Goal: Communication & Community: Share content

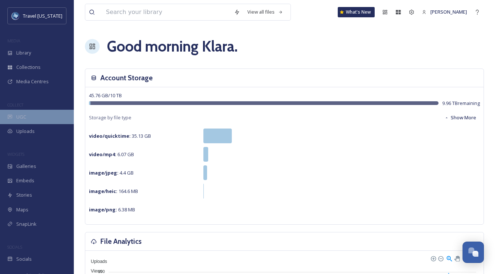
click at [38, 120] on div "UGC" at bounding box center [37, 117] width 74 height 14
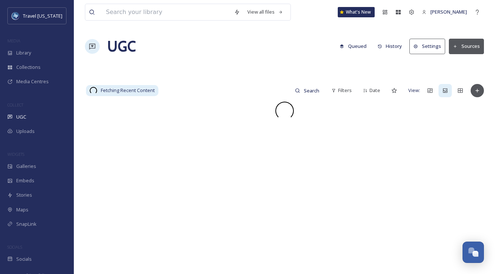
click at [477, 48] on button "Sources" at bounding box center [466, 46] width 35 height 15
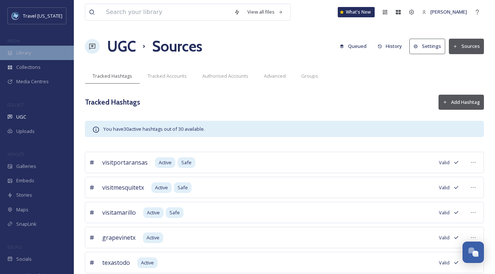
click at [26, 55] on span "Library" at bounding box center [23, 52] width 15 height 7
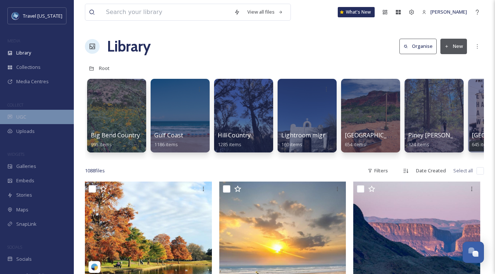
click at [52, 120] on div "UGC" at bounding box center [37, 117] width 74 height 14
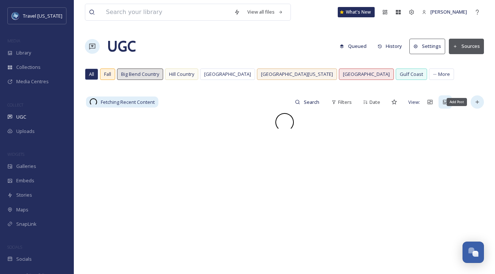
click at [473, 101] on div "Add Post" at bounding box center [476, 102] width 13 height 13
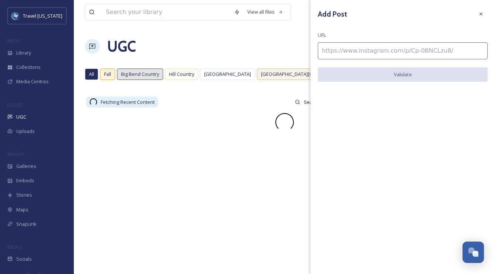
click at [374, 55] on input at bounding box center [403, 50] width 170 height 17
paste input "https://www.instagram.com/p/DPfAGrmkt2D/"
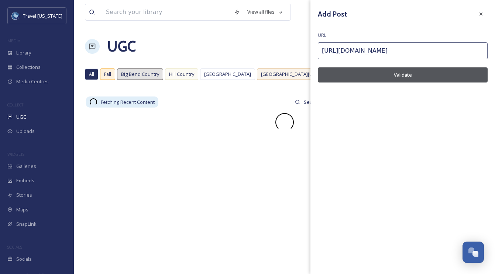
type input "https://www.instagram.com/p/DPfAGrmkt2D/"
click at [379, 72] on button "Validate" at bounding box center [403, 75] width 170 height 15
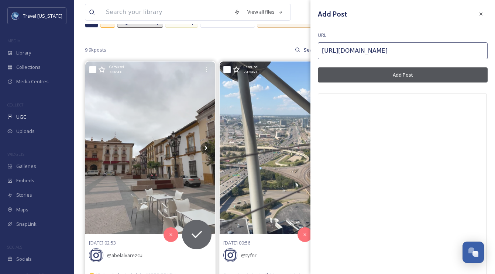
click at [422, 73] on button "Add Post" at bounding box center [403, 75] width 170 height 15
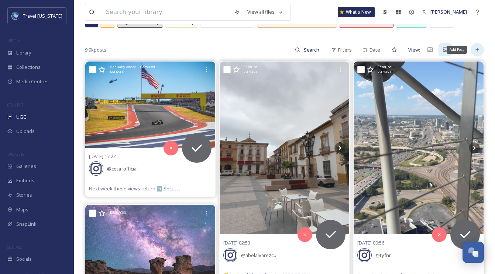
click at [479, 53] on div "Add Post" at bounding box center [476, 49] width 13 height 13
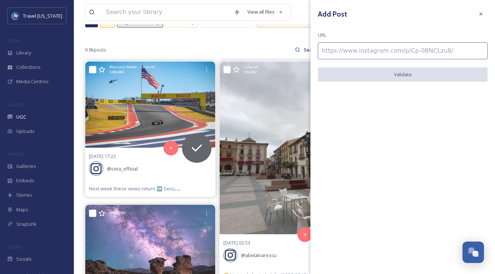
click at [410, 49] on input at bounding box center [403, 50] width 170 height 17
paste input "https://www.instagram.com/p/DOQ2UiACBTV/"
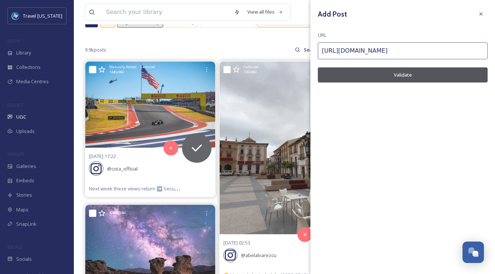
type input "https://www.instagram.com/p/DOQ2UiACBTV/"
click at [398, 76] on button "Validate" at bounding box center [403, 75] width 170 height 15
click at [422, 76] on button "Add Post" at bounding box center [403, 75] width 170 height 15
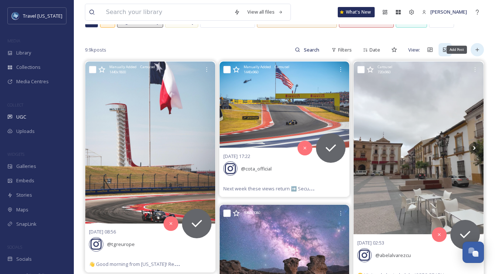
click at [476, 54] on div "Add Post" at bounding box center [476, 49] width 13 height 13
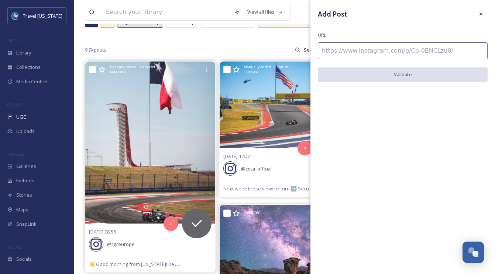
click at [404, 53] on input at bounding box center [403, 50] width 170 height 17
paste input "https://www.instagram.com/p/DLA6sTQpVw2/"
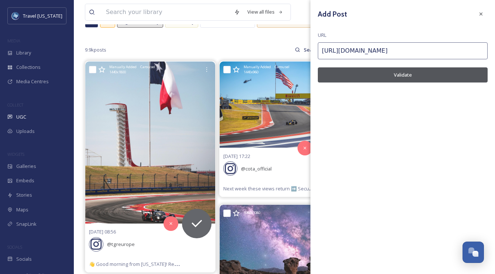
type input "https://www.instagram.com/p/DLA6sTQpVw2/"
click at [404, 73] on button "Validate" at bounding box center [403, 75] width 170 height 15
click at [416, 68] on button "Add Post" at bounding box center [403, 75] width 170 height 15
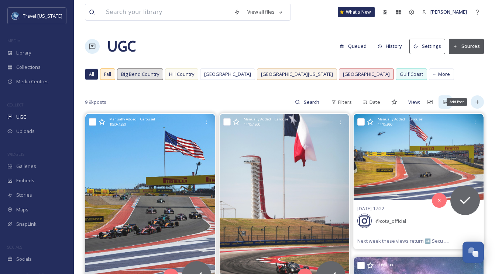
click at [475, 100] on icon at bounding box center [477, 102] width 6 height 6
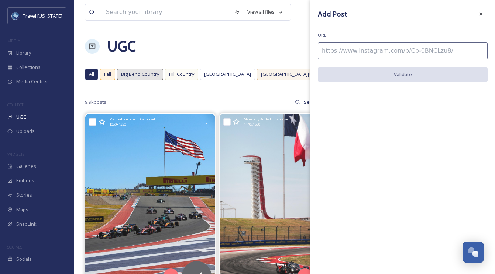
click at [342, 52] on input at bounding box center [403, 50] width 170 height 17
paste input "https://www.instagram.com/p/DMYs6d0MqHJ/"
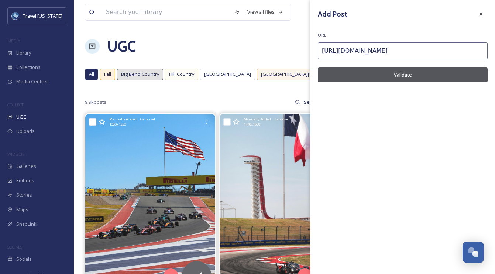
type input "https://www.instagram.com/p/DMYs6d0MqHJ/"
click at [354, 74] on button "Validate" at bounding box center [403, 75] width 170 height 15
click at [354, 74] on button "Add Post" at bounding box center [403, 75] width 170 height 15
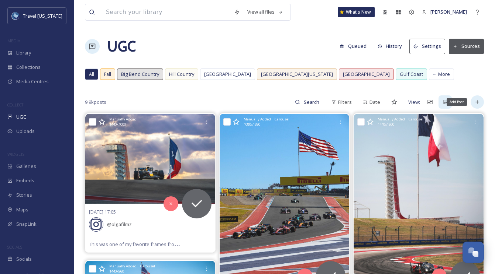
click at [479, 101] on icon at bounding box center [477, 102] width 6 height 6
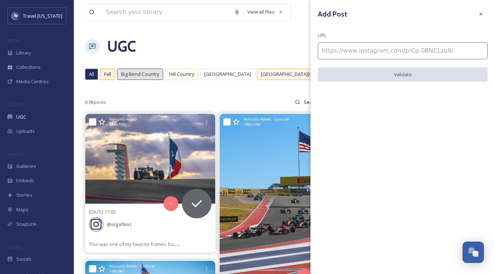
click at [359, 49] on input at bounding box center [403, 50] width 170 height 17
paste input "https://www.instagram.com/p/DBTVv4KAG6C/"
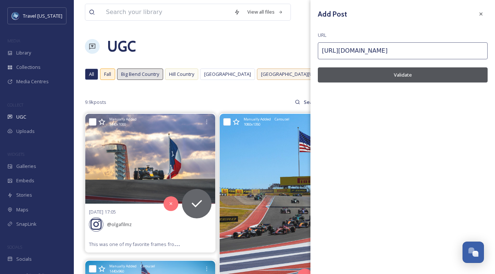
type input "https://www.instagram.com/p/DBTVv4KAG6C/"
click at [369, 83] on div "Add Post URL https://www.instagram.com/p/DBTVv4KAG6C/ Validate" at bounding box center [402, 50] width 184 height 101
click at [371, 77] on button "Validate" at bounding box center [403, 75] width 170 height 15
click at [371, 77] on button "Add Post" at bounding box center [403, 75] width 170 height 15
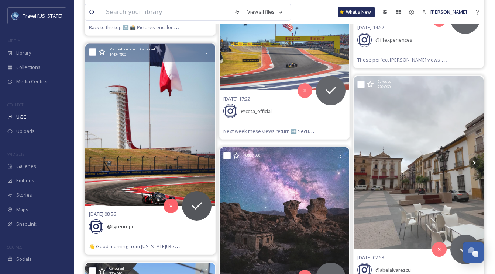
scroll to position [252, 0]
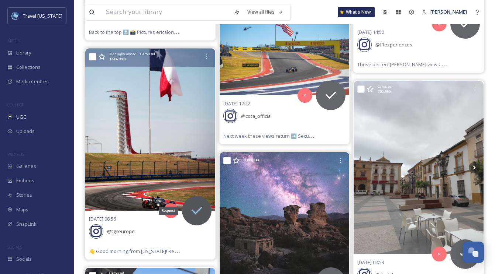
click at [197, 211] on icon at bounding box center [196, 210] width 10 height 7
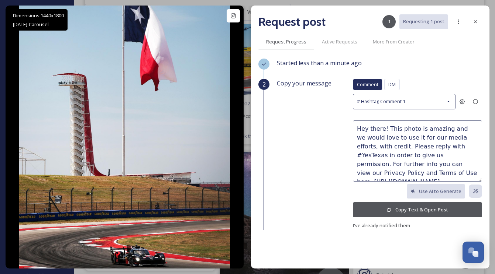
click at [396, 210] on button "Copy Text & Open Post" at bounding box center [417, 210] width 129 height 15
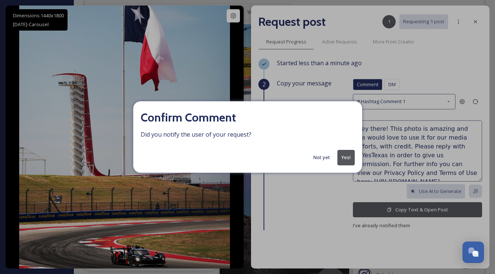
click at [341, 157] on button "Yes!" at bounding box center [345, 157] width 17 height 15
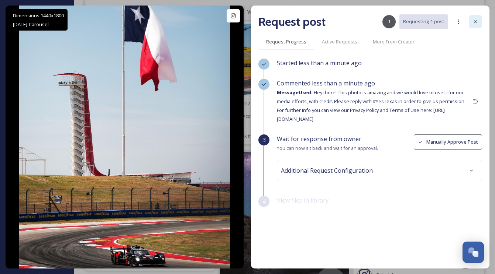
click at [472, 24] on icon at bounding box center [475, 22] width 6 height 6
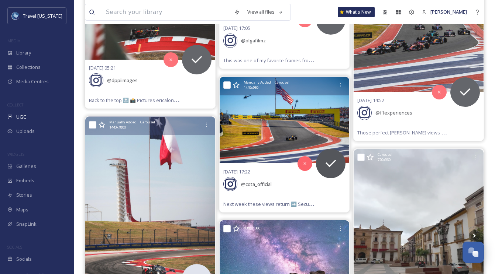
scroll to position [167, 0]
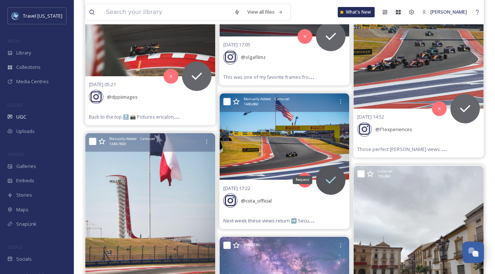
click at [328, 178] on icon at bounding box center [330, 180] width 15 height 15
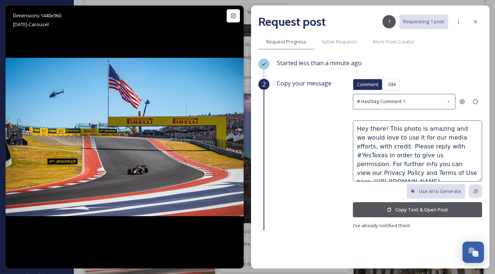
click at [430, 209] on button "Copy Text & Open Post" at bounding box center [417, 210] width 129 height 15
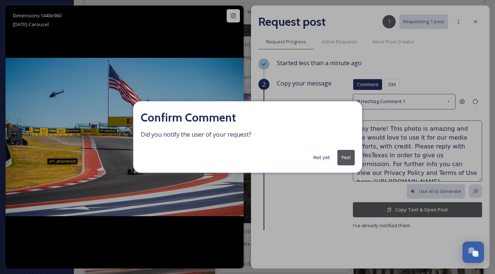
click at [342, 162] on button "Yes!" at bounding box center [345, 157] width 17 height 15
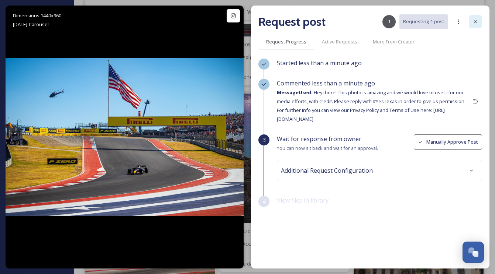
click at [474, 21] on icon at bounding box center [475, 21] width 3 height 3
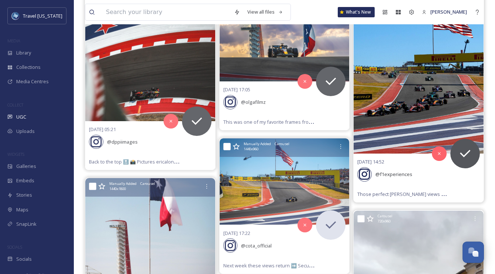
scroll to position [112, 0]
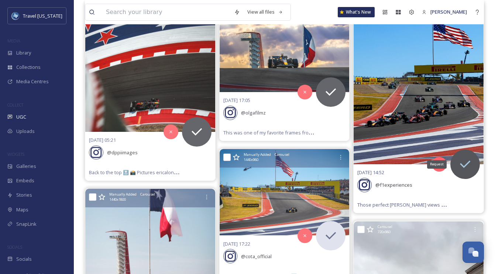
click at [462, 165] on icon at bounding box center [465, 164] width 10 height 7
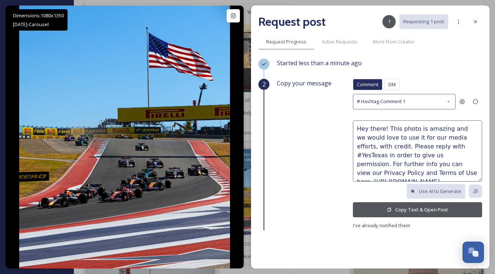
click at [416, 207] on button "Copy Text & Open Post" at bounding box center [417, 210] width 129 height 15
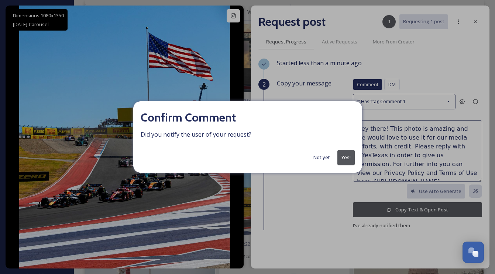
click at [347, 156] on button "Yes!" at bounding box center [345, 157] width 17 height 15
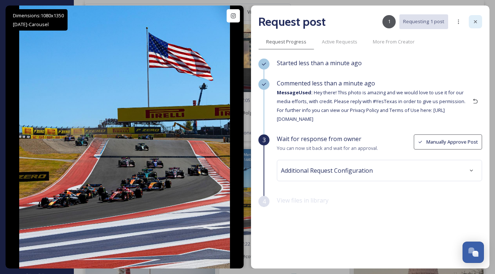
click at [476, 20] on icon at bounding box center [475, 22] width 6 height 6
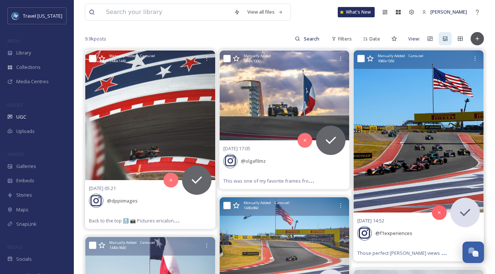
scroll to position [49, 0]
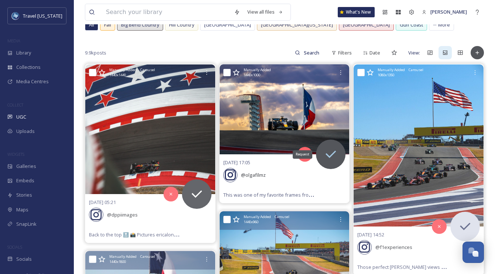
click at [321, 151] on div "Request" at bounding box center [331, 155] width 30 height 30
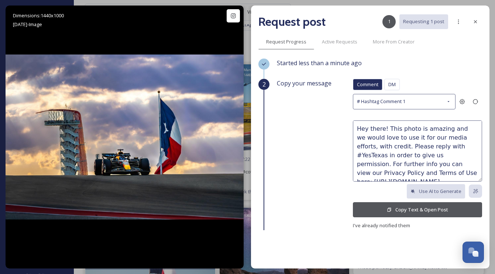
click at [415, 206] on button "Copy Text & Open Post" at bounding box center [417, 210] width 129 height 15
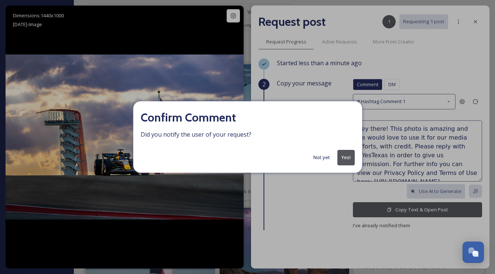
click at [344, 153] on button "Yes!" at bounding box center [345, 157] width 17 height 15
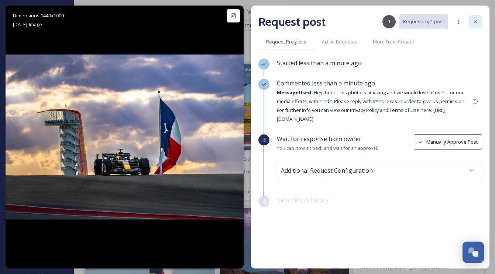
click at [479, 23] on div at bounding box center [474, 21] width 13 height 13
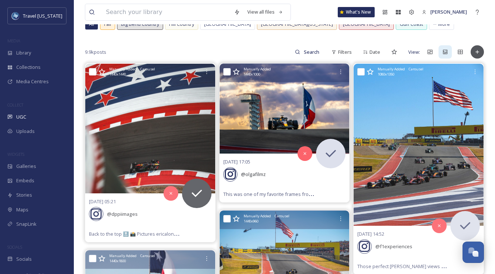
scroll to position [60, 0]
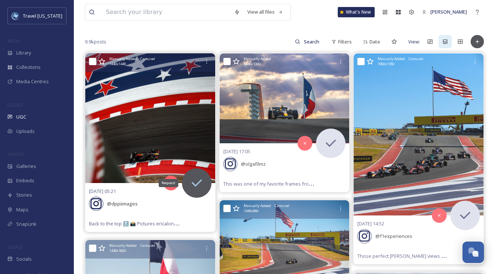
click at [207, 180] on div "Request" at bounding box center [197, 184] width 30 height 30
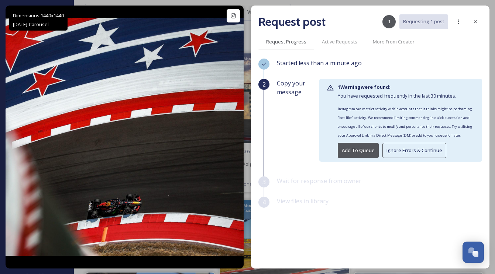
click at [418, 148] on button "Ignore Errors & Continue" at bounding box center [414, 150] width 64 height 15
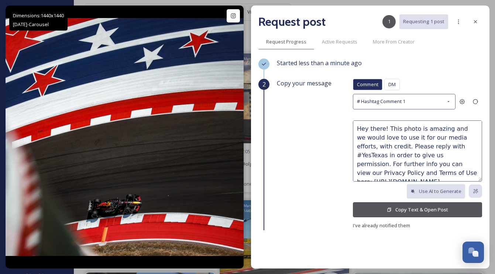
click at [403, 209] on button "Copy Text & Open Post" at bounding box center [417, 210] width 129 height 15
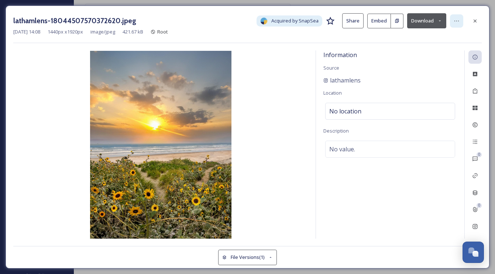
click at [454, 21] on icon at bounding box center [456, 21] width 4 height 1
click at [362, 45] on div "lathamlens-18044507570372620.jpeg Acquired by SnapSea Share Embed Download Sep …" at bounding box center [248, 137] width 484 height 263
click at [182, 152] on img at bounding box center [160, 145] width 295 height 188
click at [441, 20] on icon at bounding box center [439, 20] width 5 height 5
click at [461, 41] on div "lathamlens-18044507570372620.jpeg Acquired by SnapSea Share Embed Download Sep …" at bounding box center [247, 28] width 468 height 30
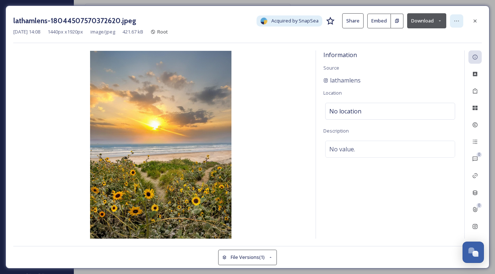
click at [452, 19] on div at bounding box center [456, 20] width 13 height 13
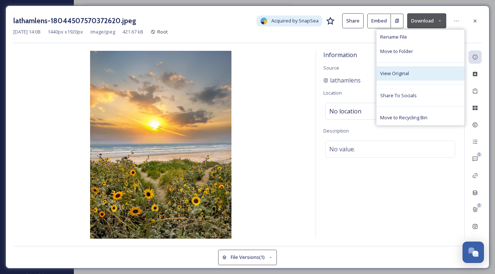
click at [407, 73] on span "View Original" at bounding box center [394, 73] width 29 height 7
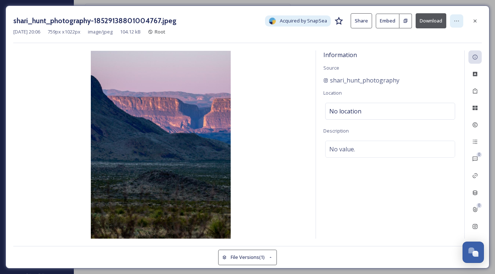
click at [456, 19] on icon at bounding box center [456, 21] width 6 height 6
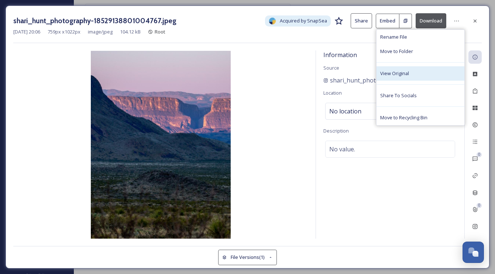
click at [415, 76] on div "View Original" at bounding box center [420, 73] width 88 height 14
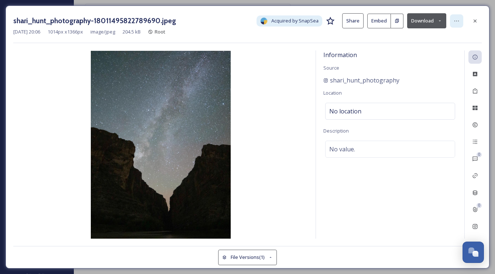
click at [453, 23] on icon at bounding box center [456, 21] width 6 height 6
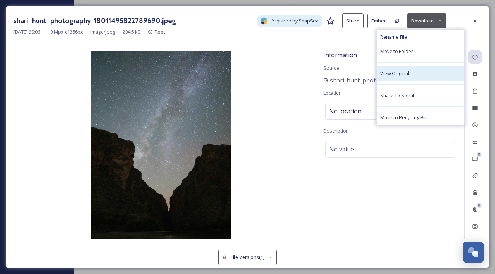
click at [422, 75] on div "View Original" at bounding box center [420, 73] width 88 height 14
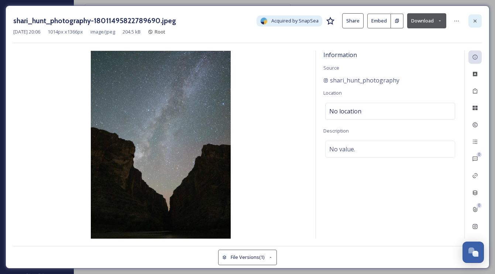
click at [477, 20] on icon at bounding box center [475, 21] width 6 height 6
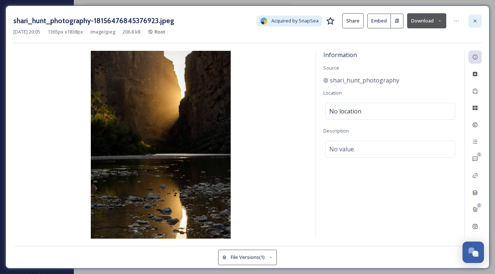
click at [471, 18] on div at bounding box center [474, 20] width 13 height 13
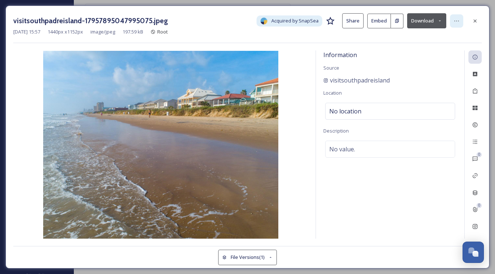
click at [456, 23] on icon at bounding box center [456, 21] width 6 height 6
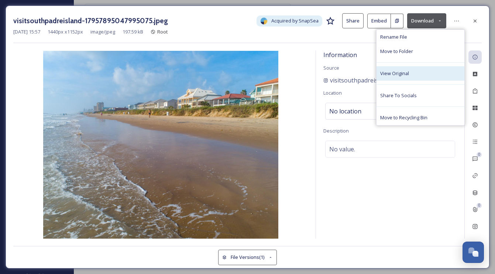
click at [404, 77] on div "View Original" at bounding box center [420, 73] width 88 height 14
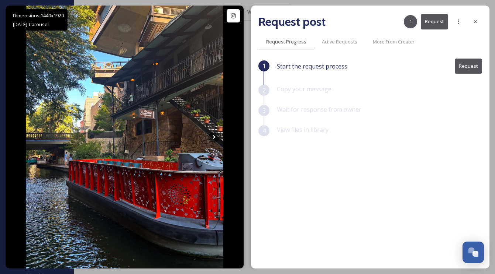
click at [466, 70] on button "Request" at bounding box center [467, 66] width 27 height 15
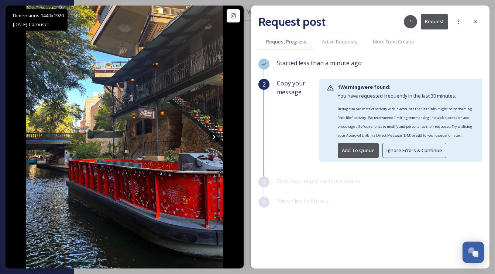
click at [390, 154] on button "Ignore Errors & Continue" at bounding box center [414, 150] width 64 height 15
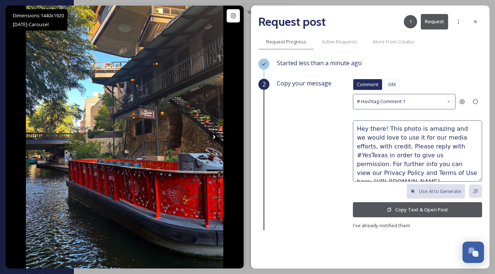
click at [393, 212] on button "Copy Text & Open Post" at bounding box center [417, 210] width 129 height 15
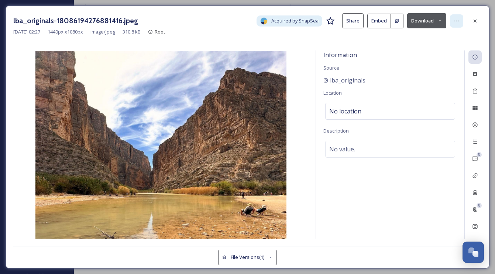
click at [454, 24] on div at bounding box center [456, 20] width 13 height 13
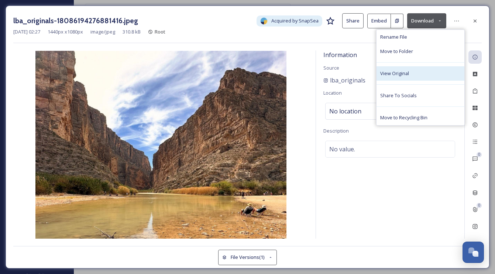
click at [410, 72] on div "View Original" at bounding box center [420, 73] width 88 height 14
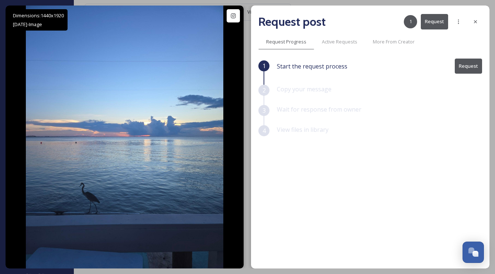
click at [466, 66] on button "Request" at bounding box center [467, 66] width 27 height 15
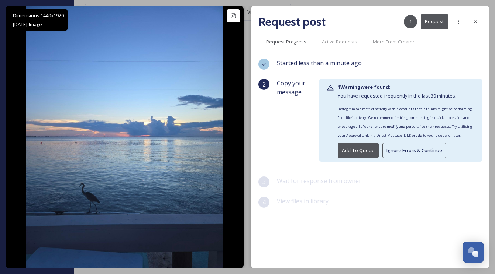
click at [417, 155] on button "Ignore Errors & Continue" at bounding box center [414, 150] width 64 height 15
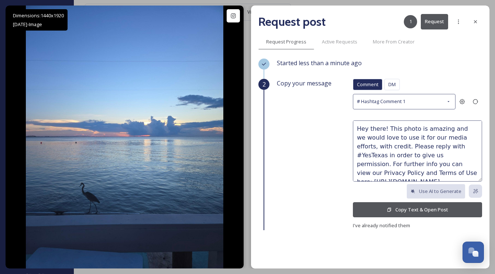
click at [398, 208] on button "Copy Text & Open Post" at bounding box center [417, 210] width 129 height 15
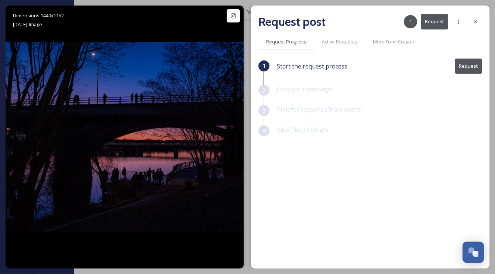
click at [457, 63] on button "Request" at bounding box center [467, 66] width 27 height 15
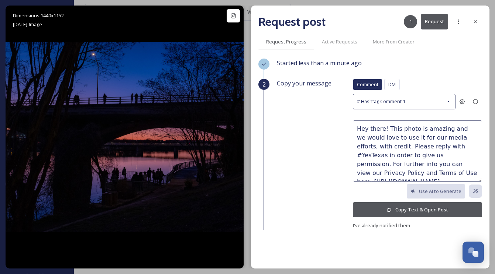
click at [385, 214] on button "Copy Text & Open Post" at bounding box center [417, 210] width 129 height 15
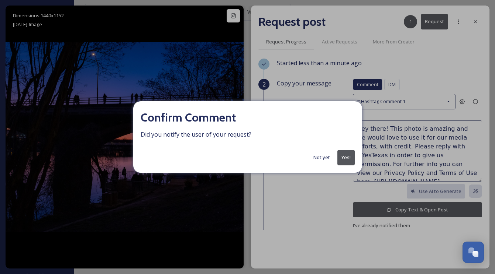
click at [343, 156] on button "Yes!" at bounding box center [345, 157] width 17 height 15
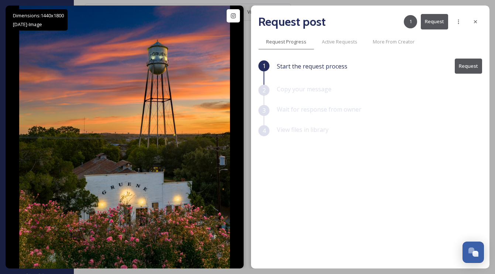
click at [473, 69] on button "Request" at bounding box center [467, 66] width 27 height 15
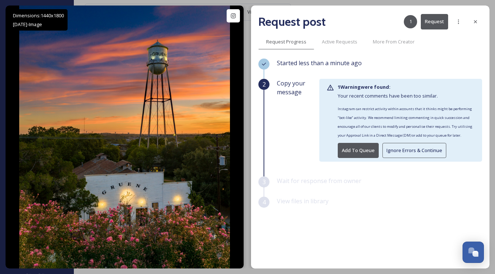
click at [360, 152] on button "Add To Queue" at bounding box center [358, 150] width 41 height 15
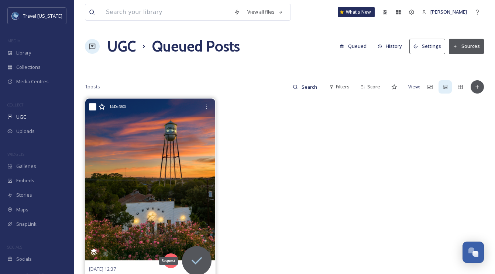
click at [196, 256] on icon at bounding box center [196, 261] width 15 height 15
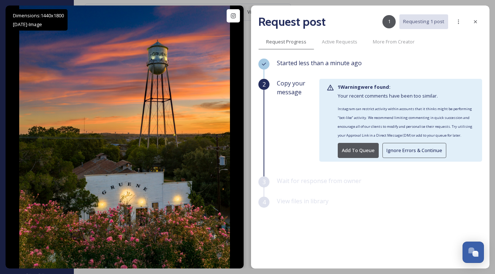
click at [421, 154] on button "Ignore Errors & Continue" at bounding box center [414, 150] width 64 height 15
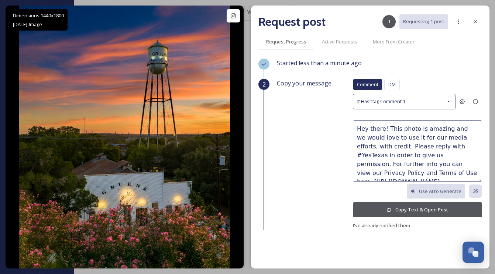
click at [433, 210] on button "Copy Text & Open Post" at bounding box center [417, 210] width 129 height 15
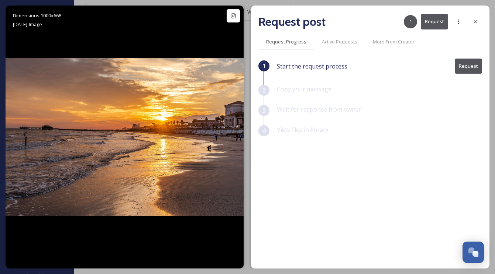
click at [473, 63] on button "Request" at bounding box center [467, 66] width 27 height 15
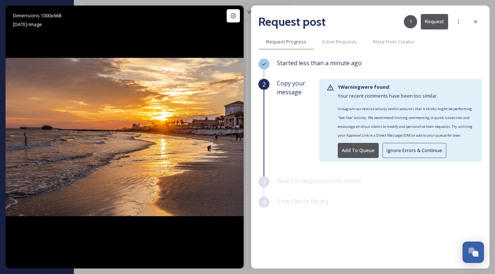
click at [413, 149] on button "Ignore Errors & Continue" at bounding box center [414, 150] width 64 height 15
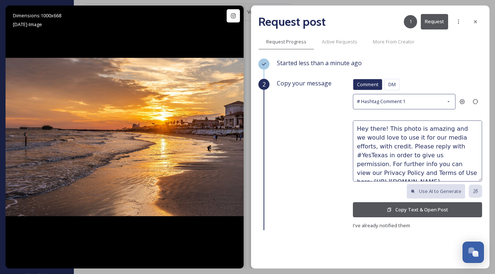
click at [394, 206] on button "Copy Text & Open Post" at bounding box center [417, 210] width 129 height 15
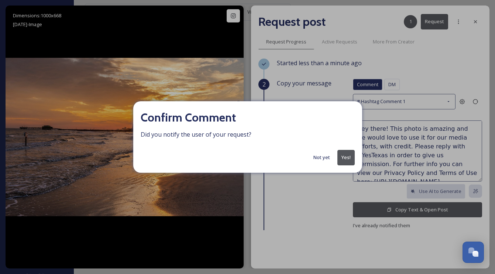
click at [344, 156] on button "Yes!" at bounding box center [345, 157] width 17 height 15
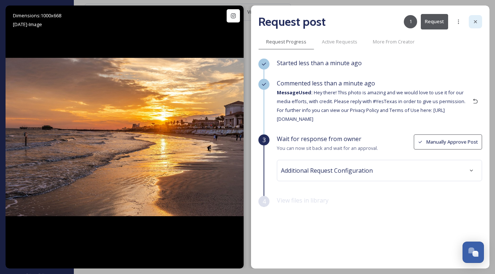
click at [477, 21] on icon at bounding box center [475, 22] width 6 height 6
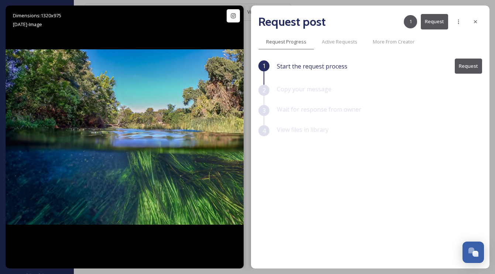
click at [469, 63] on button "Request" at bounding box center [467, 66] width 27 height 15
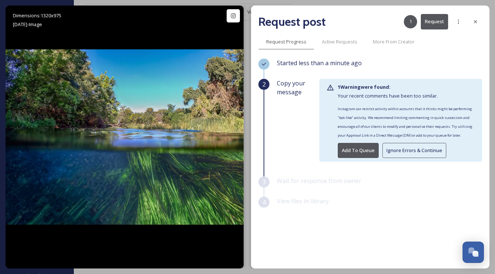
click at [396, 152] on button "Ignore Errors & Continue" at bounding box center [414, 150] width 64 height 15
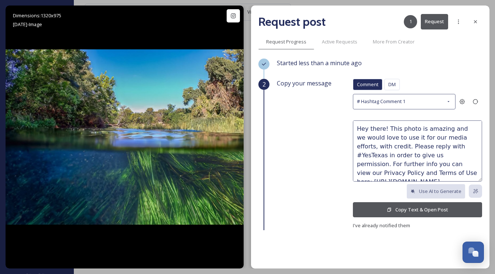
click at [390, 208] on icon at bounding box center [389, 210] width 4 height 4
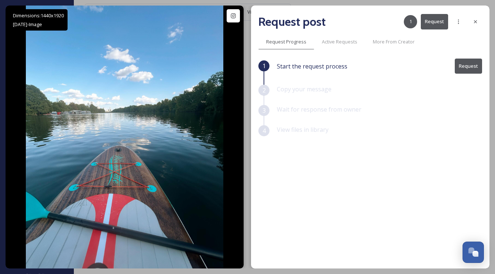
click at [471, 70] on button "Request" at bounding box center [467, 66] width 27 height 15
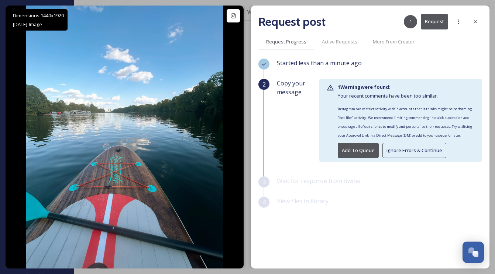
click at [400, 153] on button "Ignore Errors & Continue" at bounding box center [414, 150] width 64 height 15
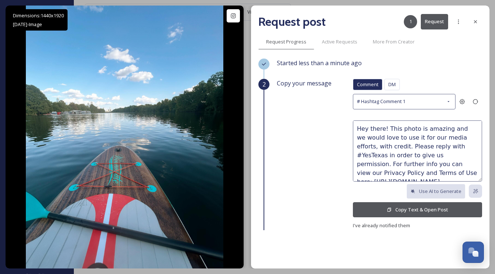
click at [399, 209] on button "Copy Text & Open Post" at bounding box center [417, 210] width 129 height 15
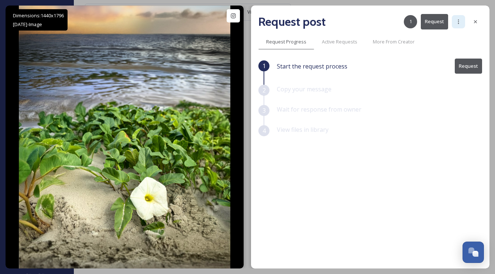
click at [456, 21] on icon at bounding box center [458, 22] width 6 height 6
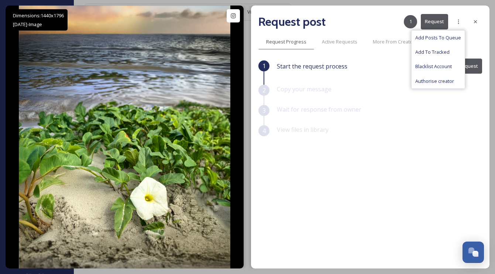
click at [467, 136] on div "View files in library" at bounding box center [379, 135] width 205 height 20
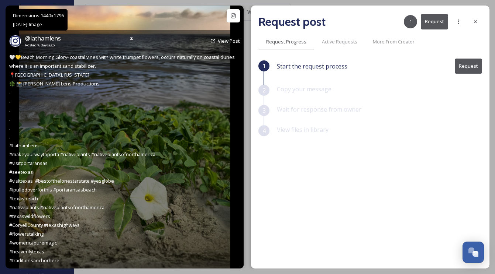
click at [224, 82] on div "@ lathamlens Posted 16 days ago View Post 🤍💛Beach Morning Glory- coastal vines …" at bounding box center [125, 149] width 238 height 239
click at [234, 15] on icon at bounding box center [233, 16] width 6 height 6
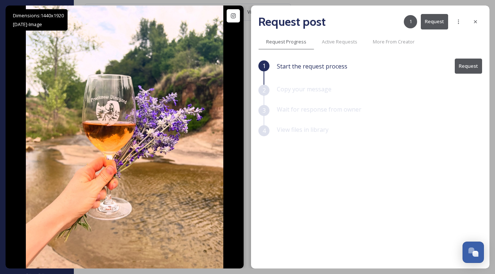
click at [470, 60] on button "Request" at bounding box center [467, 66] width 27 height 15
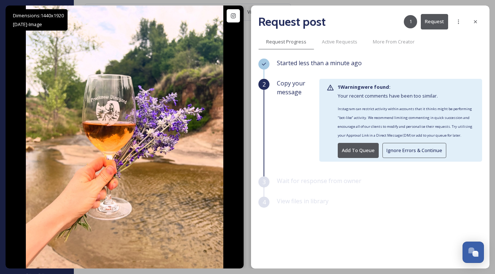
click at [401, 154] on button "Ignore Errors & Continue" at bounding box center [414, 150] width 64 height 15
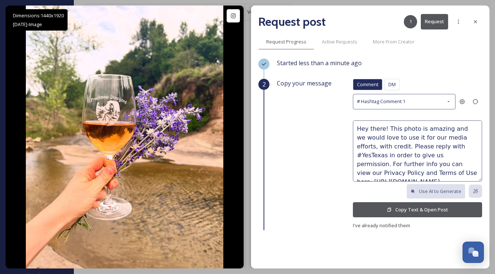
click at [415, 212] on button "Copy Text & Open Post" at bounding box center [417, 210] width 129 height 15
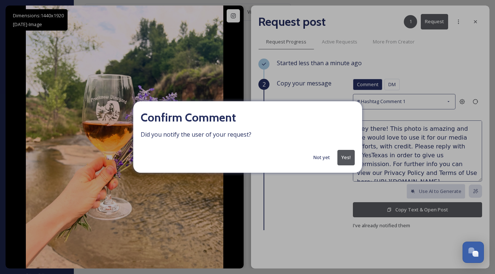
click at [338, 156] on button "Yes!" at bounding box center [345, 157] width 17 height 15
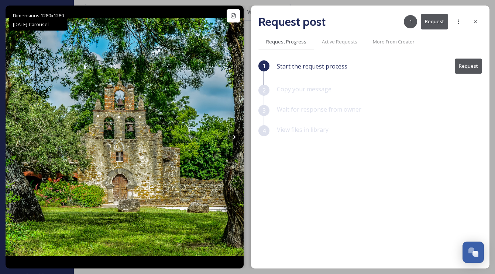
click at [463, 68] on button "Request" at bounding box center [467, 66] width 27 height 15
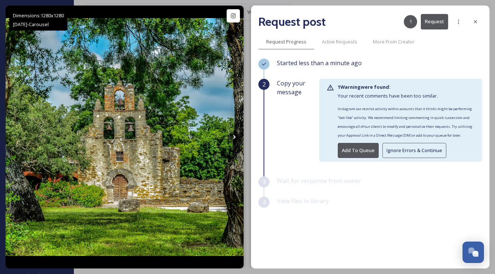
click at [409, 151] on button "Ignore Errors & Continue" at bounding box center [414, 150] width 64 height 15
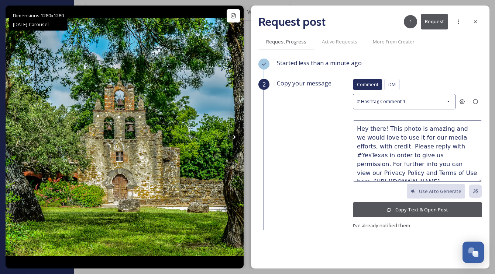
click at [454, 211] on button "Copy Text & Open Post" at bounding box center [417, 210] width 129 height 15
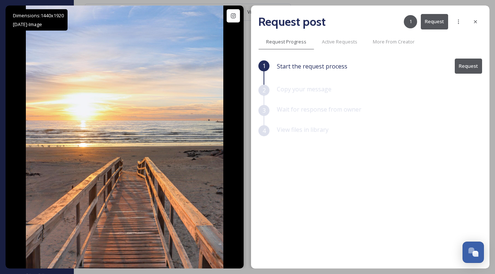
click at [470, 61] on button "Request" at bounding box center [467, 66] width 27 height 15
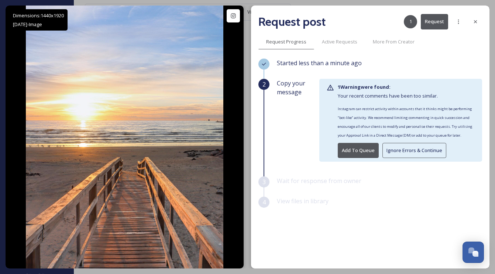
click at [402, 150] on button "Ignore Errors & Continue" at bounding box center [414, 150] width 64 height 15
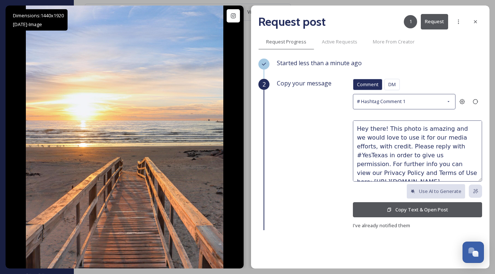
click at [423, 204] on button "Copy Text & Open Post" at bounding box center [417, 210] width 129 height 15
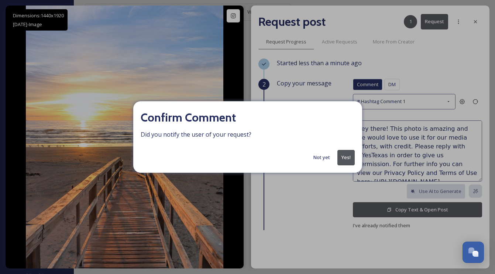
click at [342, 156] on button "Yes!" at bounding box center [345, 157] width 17 height 15
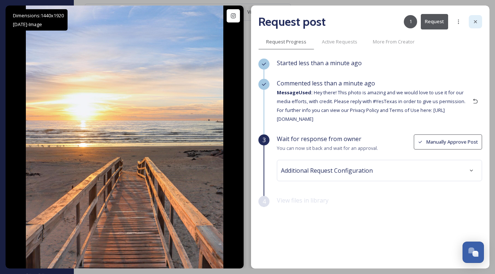
click at [478, 23] on div at bounding box center [474, 21] width 13 height 13
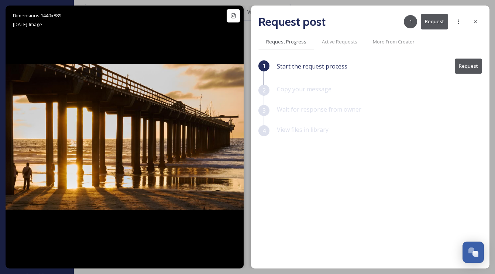
click at [474, 63] on button "Request" at bounding box center [467, 66] width 27 height 15
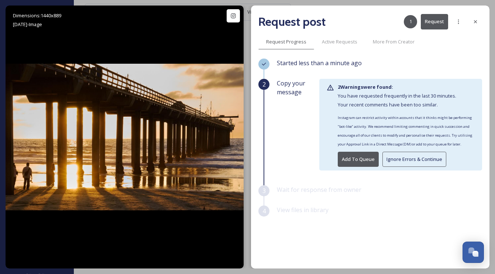
click at [417, 159] on button "Ignore Errors & Continue" at bounding box center [414, 159] width 64 height 15
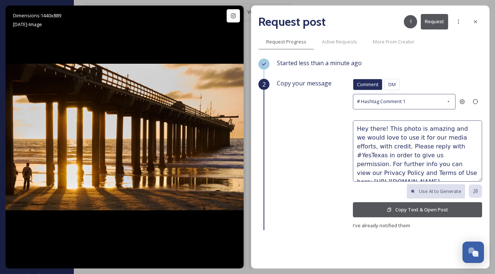
click at [299, 83] on span "Copy your message" at bounding box center [304, 83] width 55 height 9
click at [461, 207] on button "Copy Text & Open Post" at bounding box center [417, 210] width 129 height 15
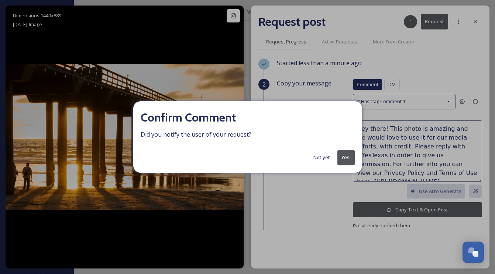
click at [349, 158] on button "Yes!" at bounding box center [345, 157] width 17 height 15
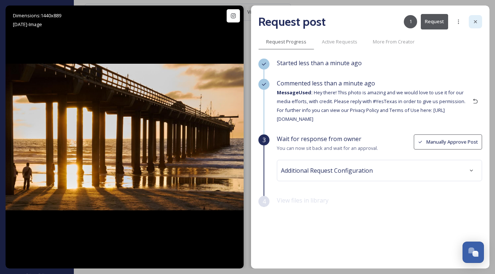
click at [473, 23] on icon at bounding box center [475, 22] width 6 height 6
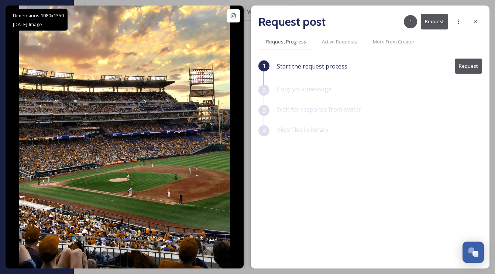
click at [462, 65] on button "Request" at bounding box center [467, 66] width 27 height 15
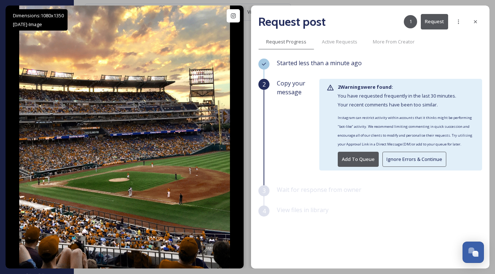
click at [392, 159] on button "Ignore Errors & Continue" at bounding box center [414, 159] width 64 height 15
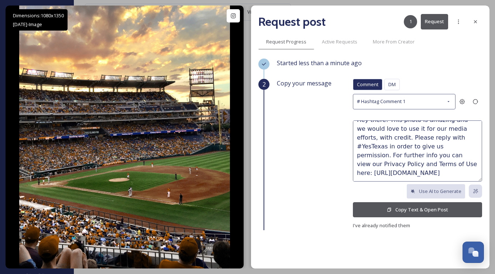
scroll to position [18, 0]
click at [449, 104] on icon at bounding box center [448, 102] width 6 height 6
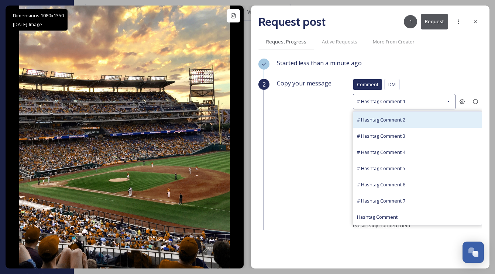
click at [406, 120] on div "# Hashtag Comment 2" at bounding box center [417, 120] width 128 height 16
type textarea "Hey there! This photo is amazing and we would love to use in our promotional ef…"
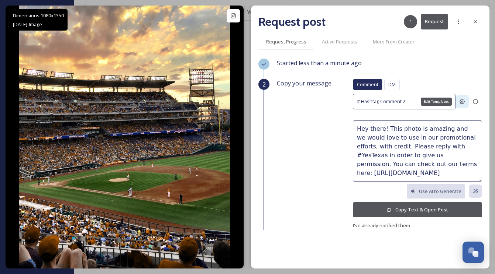
click at [463, 102] on icon at bounding box center [462, 102] width 6 height 6
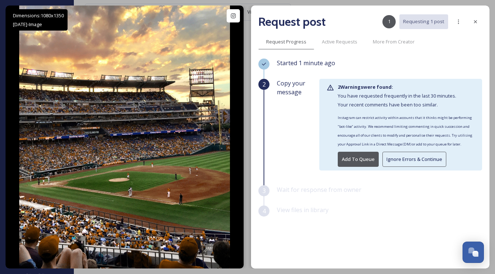
click at [403, 158] on button "Ignore Errors & Continue" at bounding box center [414, 159] width 64 height 15
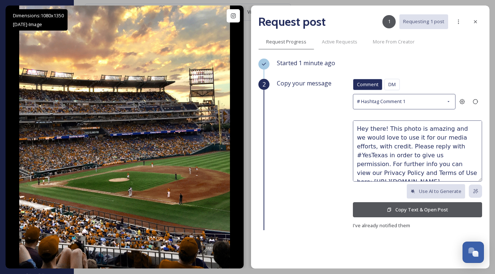
click at [409, 109] on div "Comment DM Comment DM # Hashtag Comment 1 Hey there! This photo is amazing and …" at bounding box center [417, 154] width 129 height 151
click at [409, 107] on div "# Hashtag Comment 1" at bounding box center [404, 101] width 103 height 15
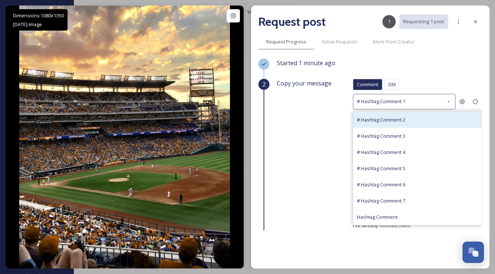
click at [394, 127] on div "# Hashtag Comment 2" at bounding box center [417, 120] width 128 height 16
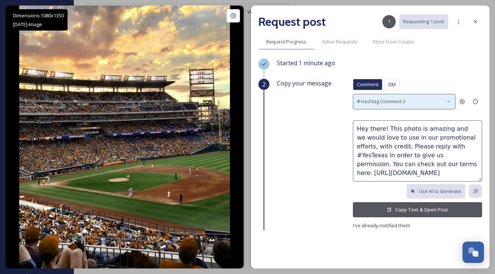
click at [372, 100] on span "# Hashtag Comment 2" at bounding box center [381, 101] width 48 height 7
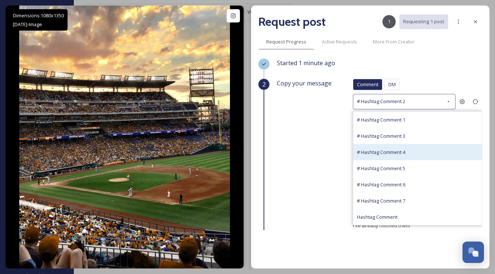
click at [373, 148] on div "# Hashtag Comment 4" at bounding box center [381, 152] width 48 height 9
type textarea "Amazing capture! We love this photo and we would love to use in our promotional…"
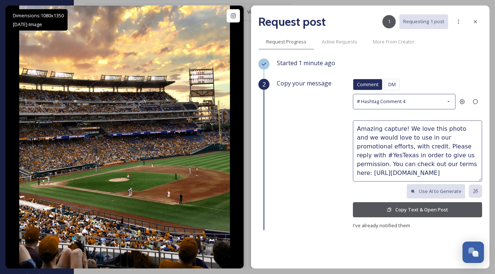
click at [429, 212] on button "Copy Text & Open Post" at bounding box center [417, 210] width 129 height 15
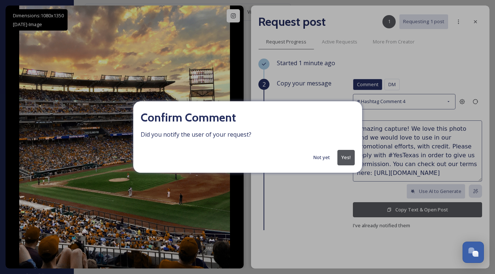
click at [341, 154] on button "Yes!" at bounding box center [345, 157] width 17 height 15
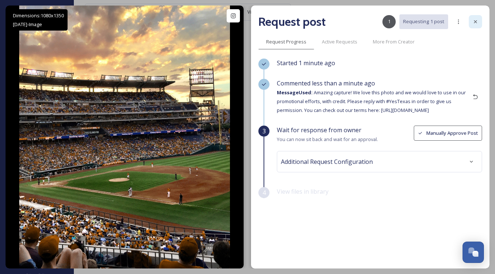
click at [477, 21] on icon at bounding box center [475, 22] width 6 height 6
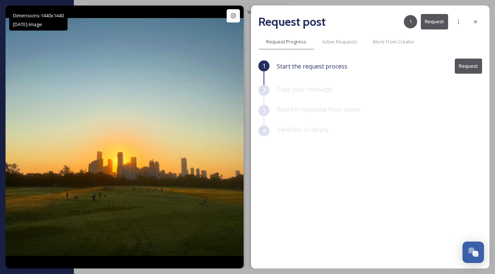
click at [472, 70] on button "Request" at bounding box center [467, 66] width 27 height 15
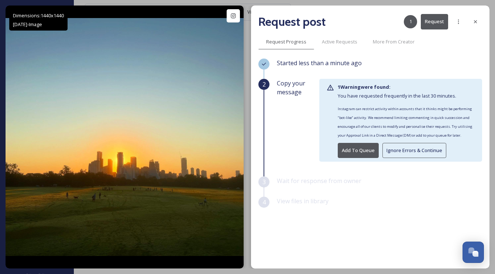
click at [395, 150] on button "Ignore Errors & Continue" at bounding box center [414, 150] width 64 height 15
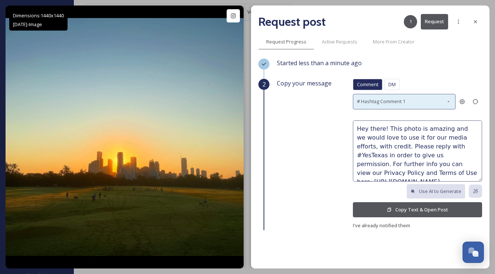
click at [385, 102] on span "# Hashtag Comment 1" at bounding box center [381, 101] width 48 height 7
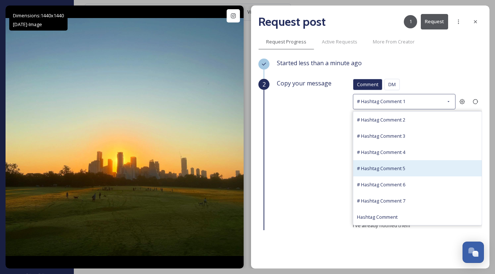
click at [398, 168] on span "# Hashtag Comment 5" at bounding box center [381, 168] width 48 height 7
type textarea "What a shot! Would you allow us to use this photo in our promotional efforts, w…"
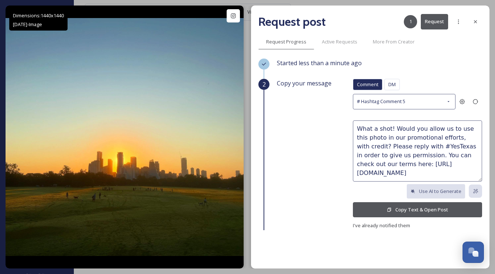
click at [432, 206] on button "Copy Text & Open Post" at bounding box center [417, 210] width 129 height 15
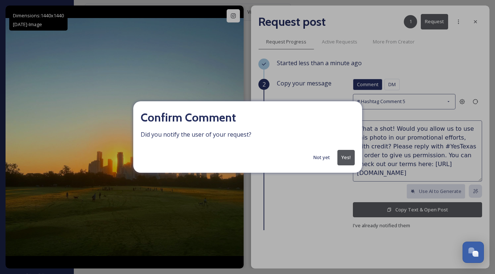
click at [353, 161] on button "Yes!" at bounding box center [345, 157] width 17 height 15
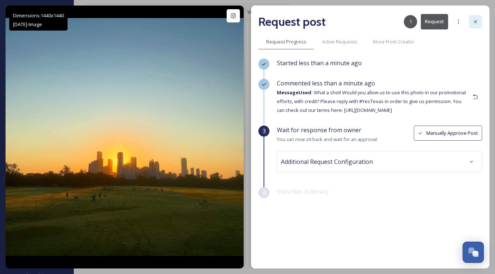
click at [473, 18] on div at bounding box center [474, 21] width 13 height 13
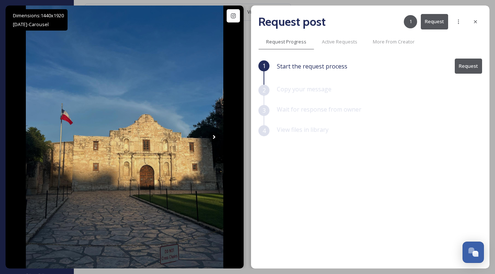
click at [465, 66] on button "Request" at bounding box center [467, 66] width 27 height 15
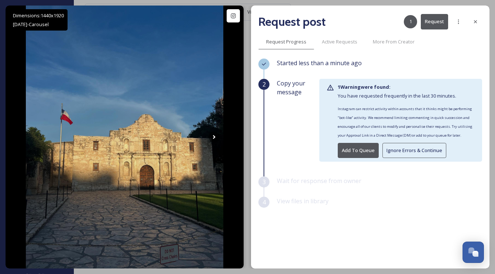
click at [403, 148] on button "Ignore Errors & Continue" at bounding box center [414, 150] width 64 height 15
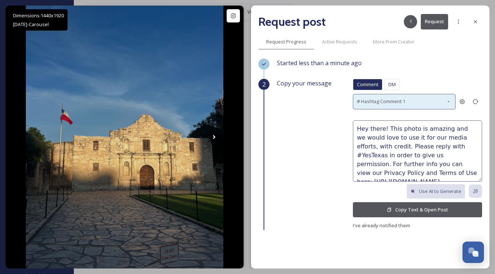
click at [385, 98] on span "# Hashtag Comment 1" at bounding box center [381, 101] width 48 height 7
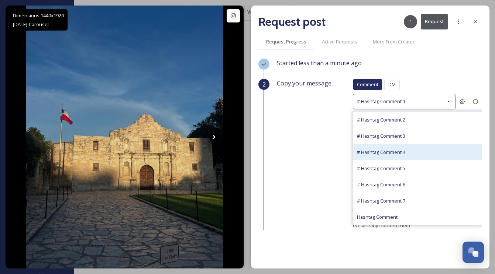
click at [397, 153] on span "# Hashtag Comment 4" at bounding box center [381, 152] width 48 height 7
type textarea "Amazing capture! We love this photo and we would love to use in our promotional…"
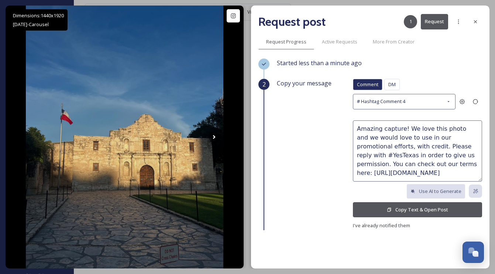
click at [419, 208] on button "Copy Text & Open Post" at bounding box center [417, 210] width 129 height 15
